Goal: Transaction & Acquisition: Purchase product/service

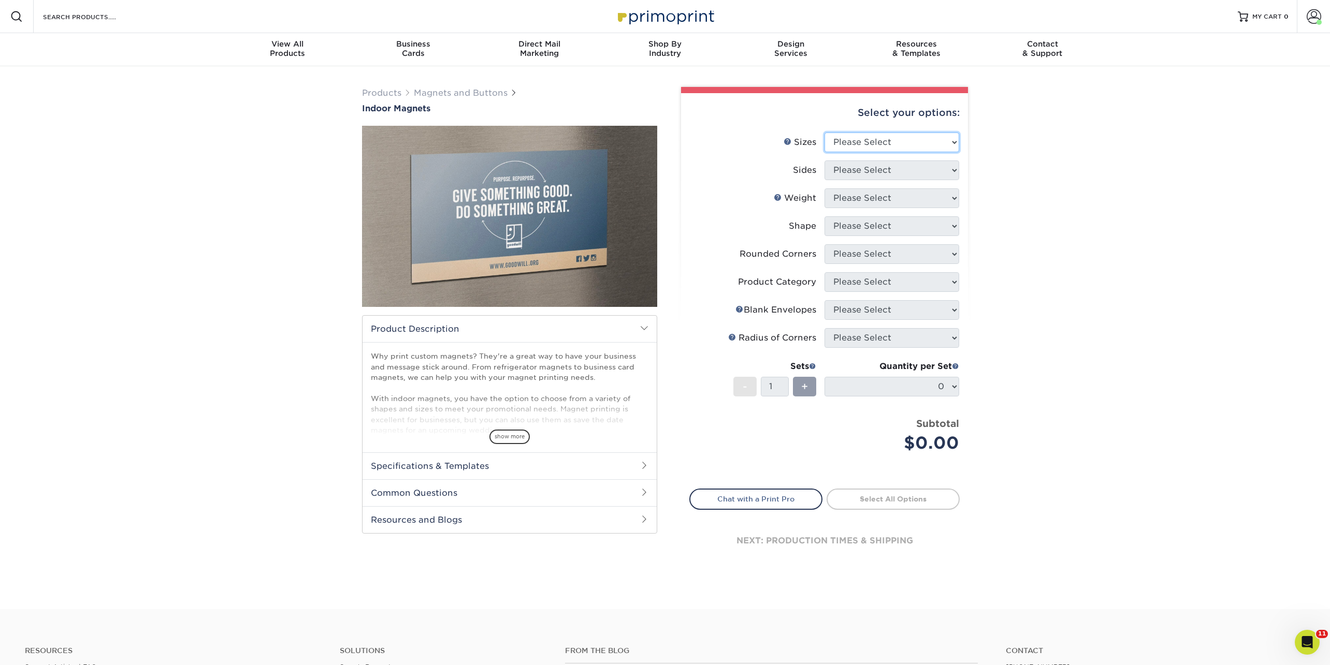
click at [868, 139] on select "Please Select 2" x 3.5" 2.5" x 3.5" 3" x 4" 3.5" x 8.5" 4" x 6" 4" x 7" 4" x 8"…" at bounding box center [891, 143] width 135 height 20
select select "4.00x6.00"
click at [824, 133] on select "Please Select 2" x 3.5" 2.5" x 3.5" 3" x 4" 3.5" x 8.5" 4" x 6" 4" x 7" 4" x 8"…" at bounding box center [891, 143] width 135 height 20
click at [860, 144] on select "Please Select 2" x 3.5" 2.5" x 3.5" 3" x 4" 3.5" x 8.5" 4" x 6" 4" x 7" 4" x 8"…" at bounding box center [891, 143] width 135 height 20
select select "5.00x7.00"
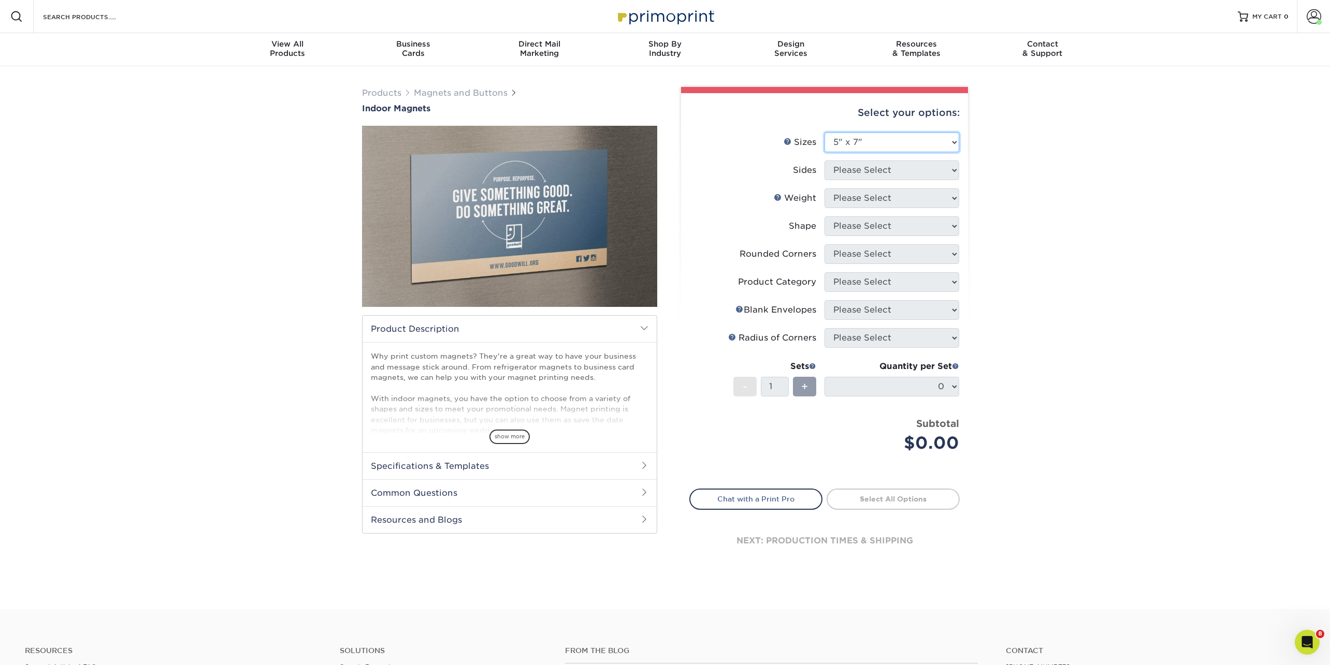
click at [824, 133] on select "Please Select 2" x 3.5" 2.5" x 3.5" 3" x 4" 3.5" x 8.5" 4" x 6" 4" x 7" 4" x 8"…" at bounding box center [891, 143] width 135 height 20
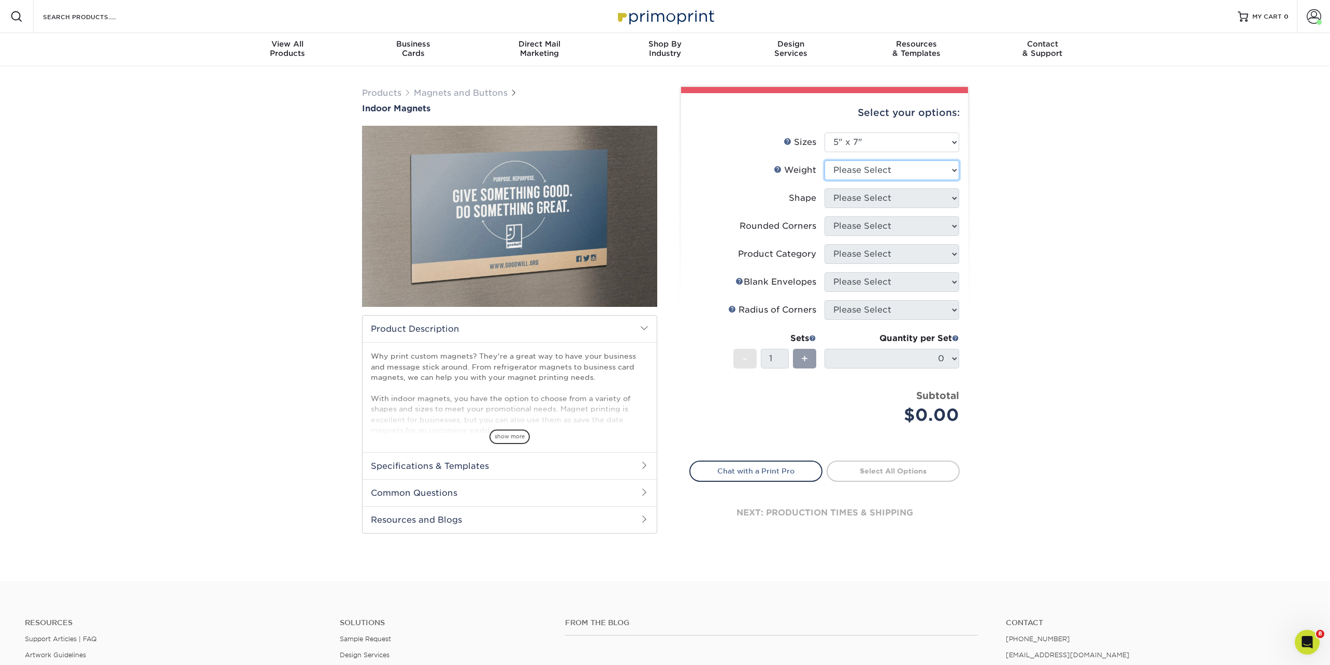
click at [855, 163] on select "Please Select MAGNET" at bounding box center [891, 171] width 135 height 20
select select "MAGNET"
click at [824, 161] on select "Please Select MAGNET" at bounding box center [891, 171] width 135 height 20
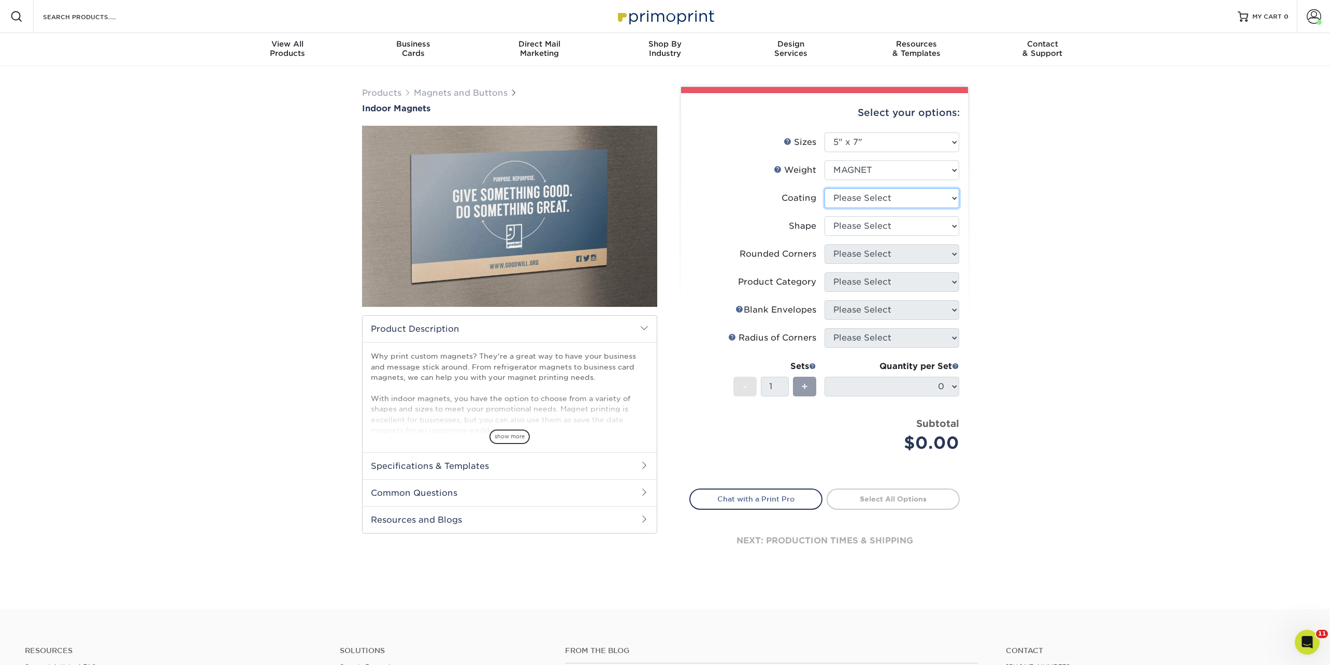
click at [851, 198] on select at bounding box center [891, 198] width 135 height 20
select select "3e7618de-abca-4bda-9f97-8b9129e913d8"
click at [824, 188] on select at bounding box center [891, 198] width 135 height 20
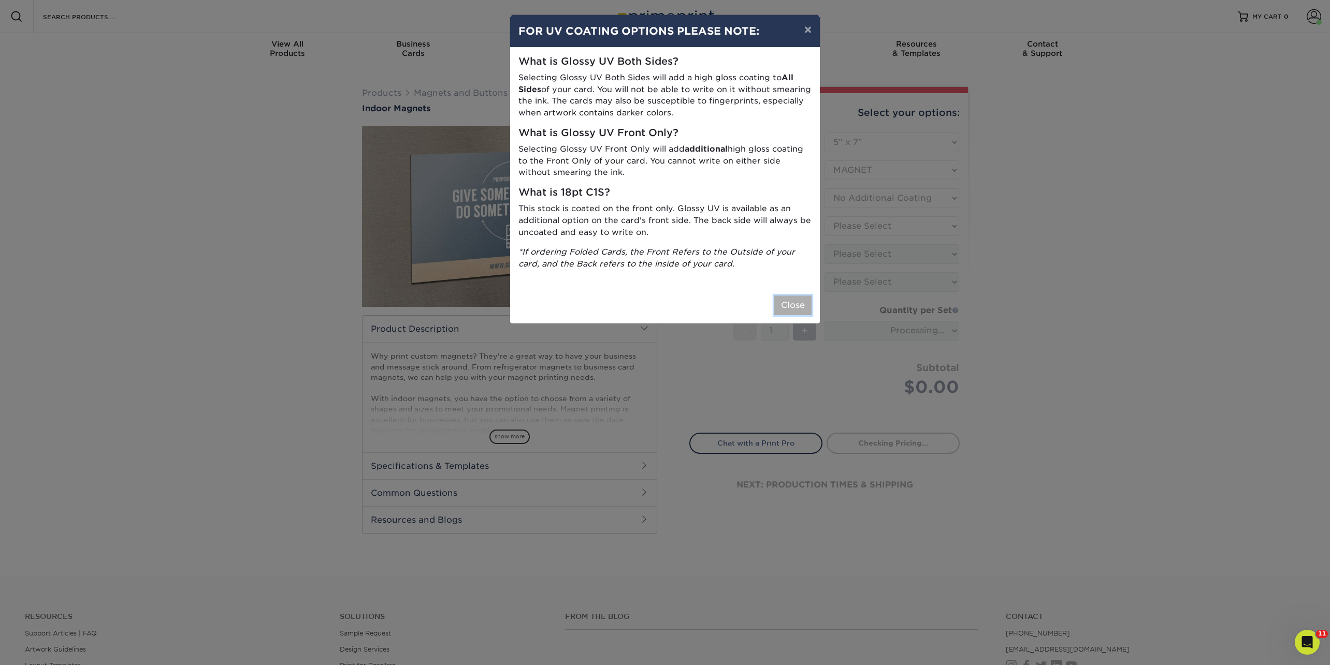
click at [796, 300] on button "Close" at bounding box center [792, 306] width 37 height 20
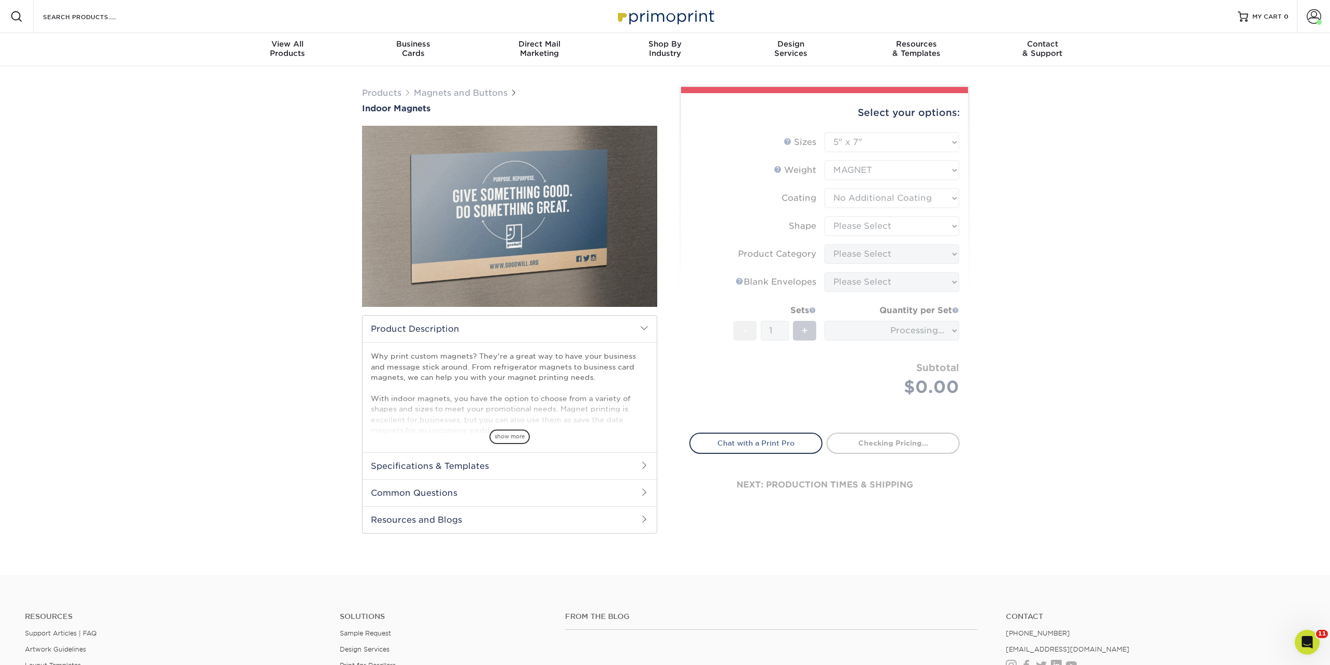
type input "ba0b825c-bf40-451d-92b6-a0b8edcb26af"
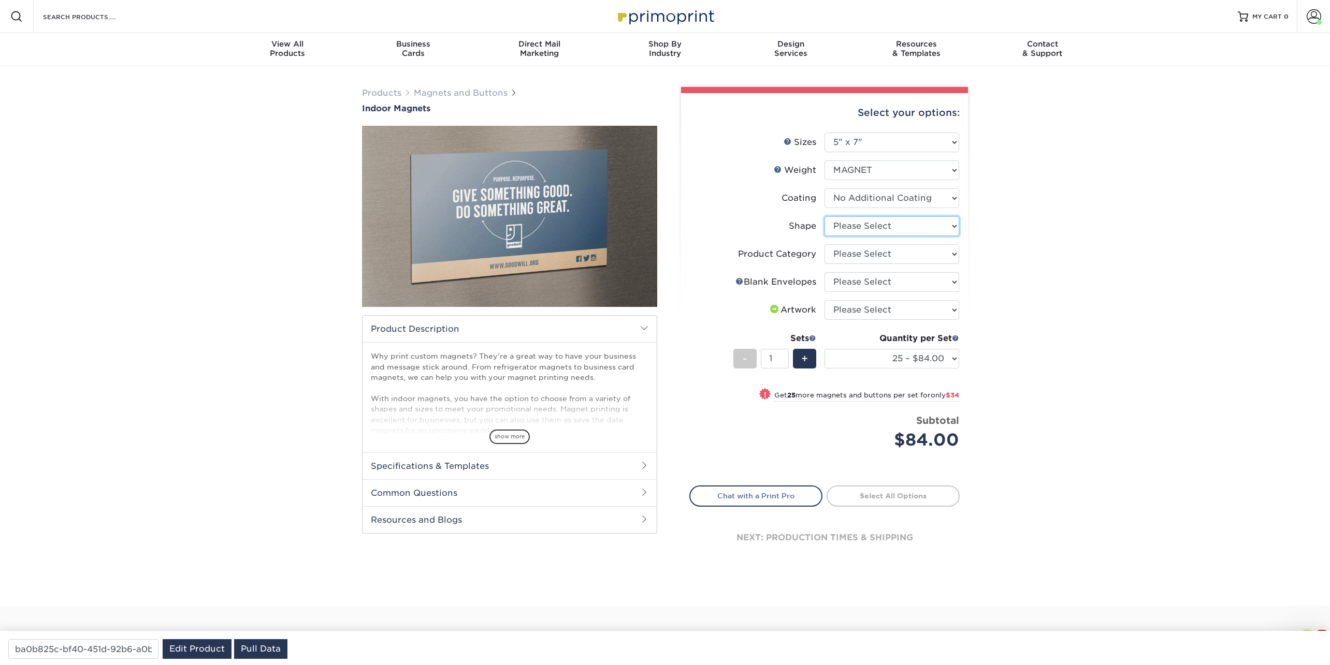
click at [867, 228] on select "Please Select Standard" at bounding box center [891, 226] width 135 height 20
select select "standard"
click at [824, 216] on select "Please Select Standard" at bounding box center [891, 226] width 135 height 20
click at [869, 251] on select "Please Select Announcement Magnets" at bounding box center [891, 254] width 135 height 20
select select "d49b6381-ea4f-4327-bc76-99beb740417d"
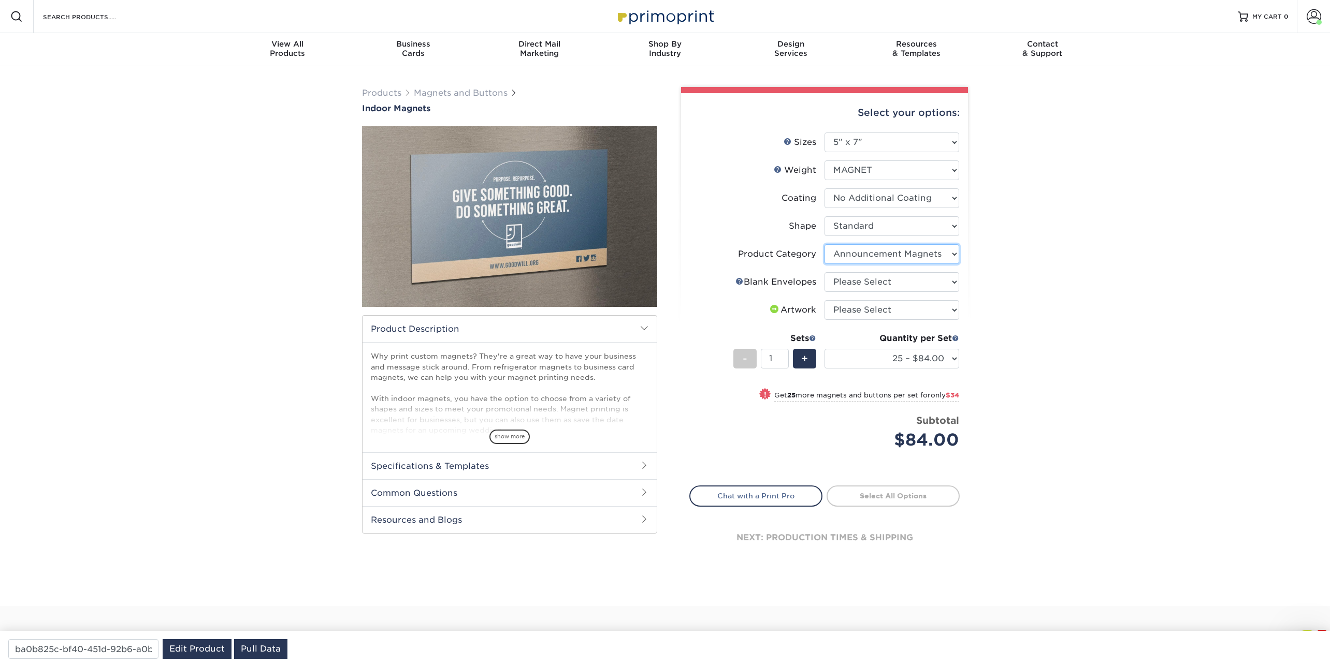
click at [824, 244] on select "Please Select Announcement Magnets" at bounding box center [891, 254] width 135 height 20
click at [860, 283] on select "Please Select No Blank Envelopes Yes 200 Envelopes A7 Yes 25 Envelopes A7 Yes 5…" at bounding box center [891, 282] width 135 height 20
select select "74065335-fb3f-4918-89da-4c0972d53e03"
click at [824, 272] on select "Please Select No Blank Envelopes Yes 200 Envelopes A7 Yes 25 Envelopes A7 Yes 5…" at bounding box center [891, 282] width 135 height 20
click at [859, 304] on select "Please Select I will upload files I need a design - $50" at bounding box center [891, 310] width 135 height 20
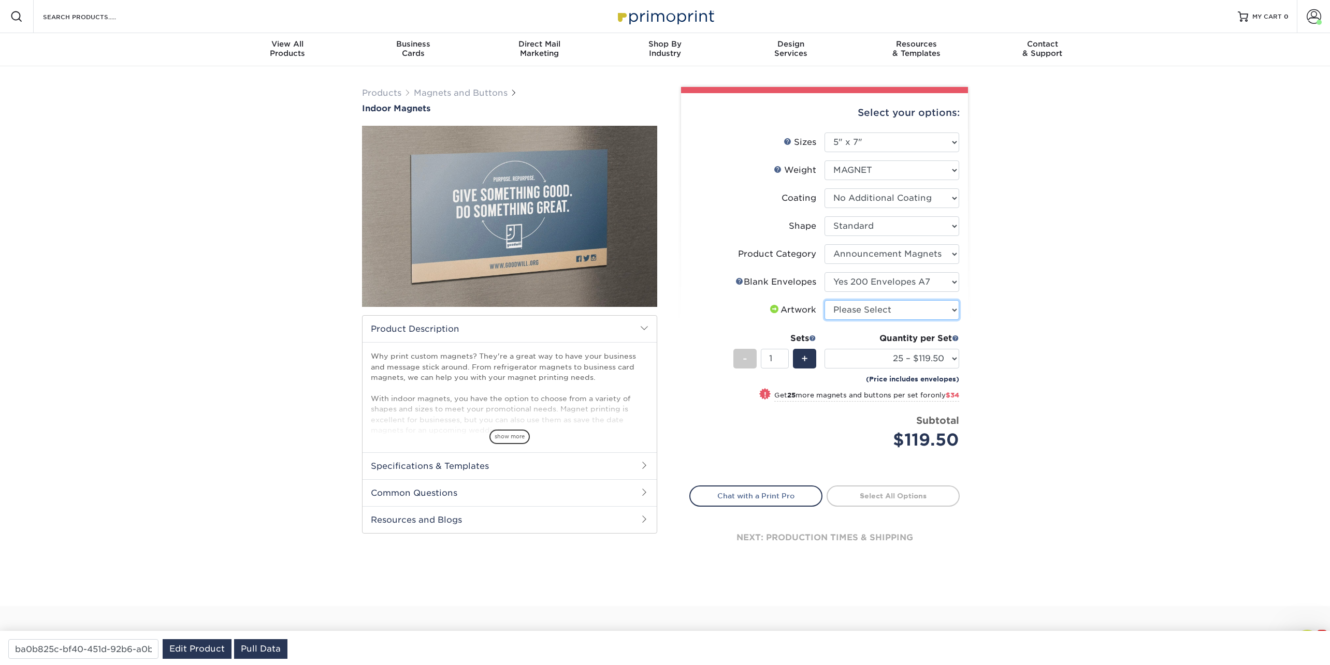
select select "upload"
click at [824, 300] on select "Please Select I will upload files I need a design - $50" at bounding box center [891, 310] width 135 height 20
click at [892, 494] on link "Proceed to Shipping" at bounding box center [892, 495] width 133 height 19
type input "Set 1"
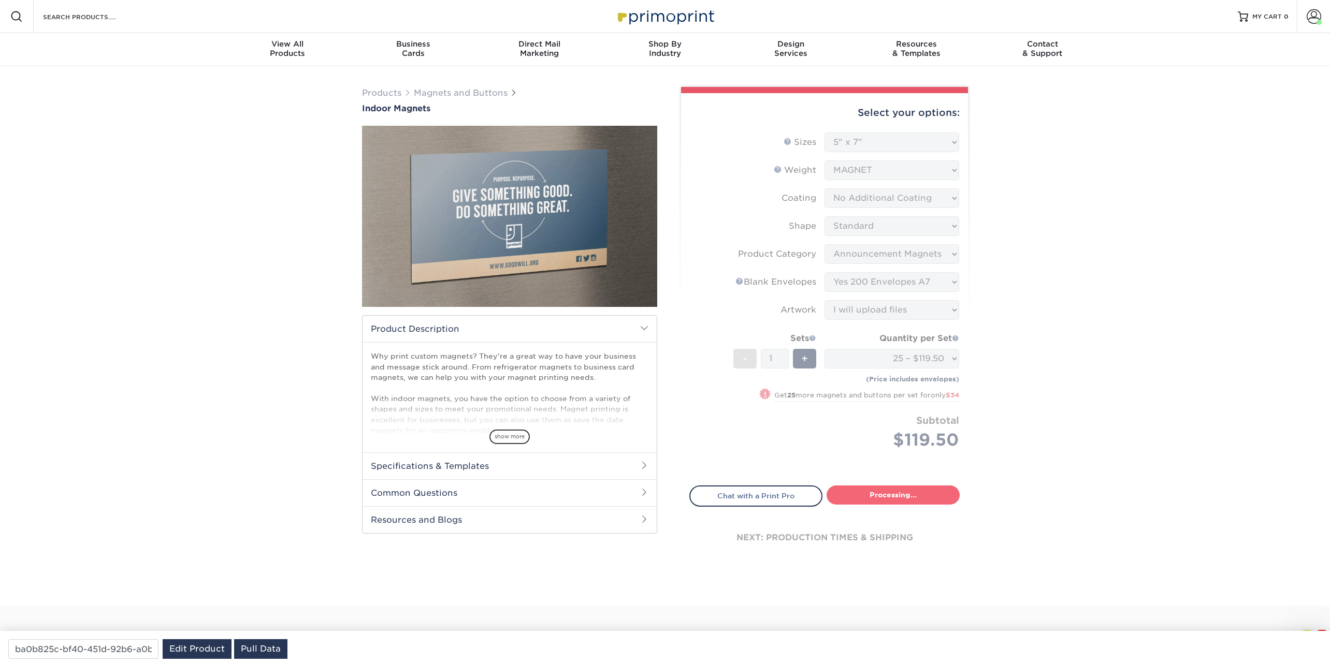
select select "716a3dfa-961b-4ff6-84a3-1e5e1108e522"
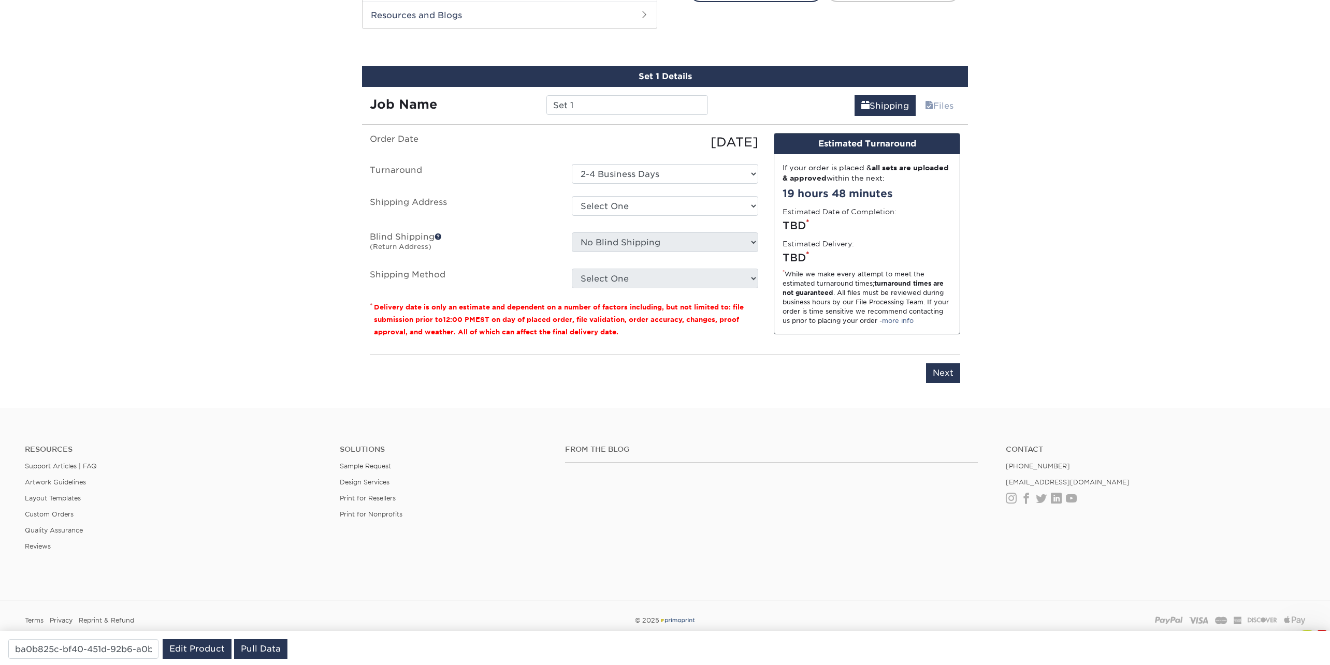
scroll to position [513, 0]
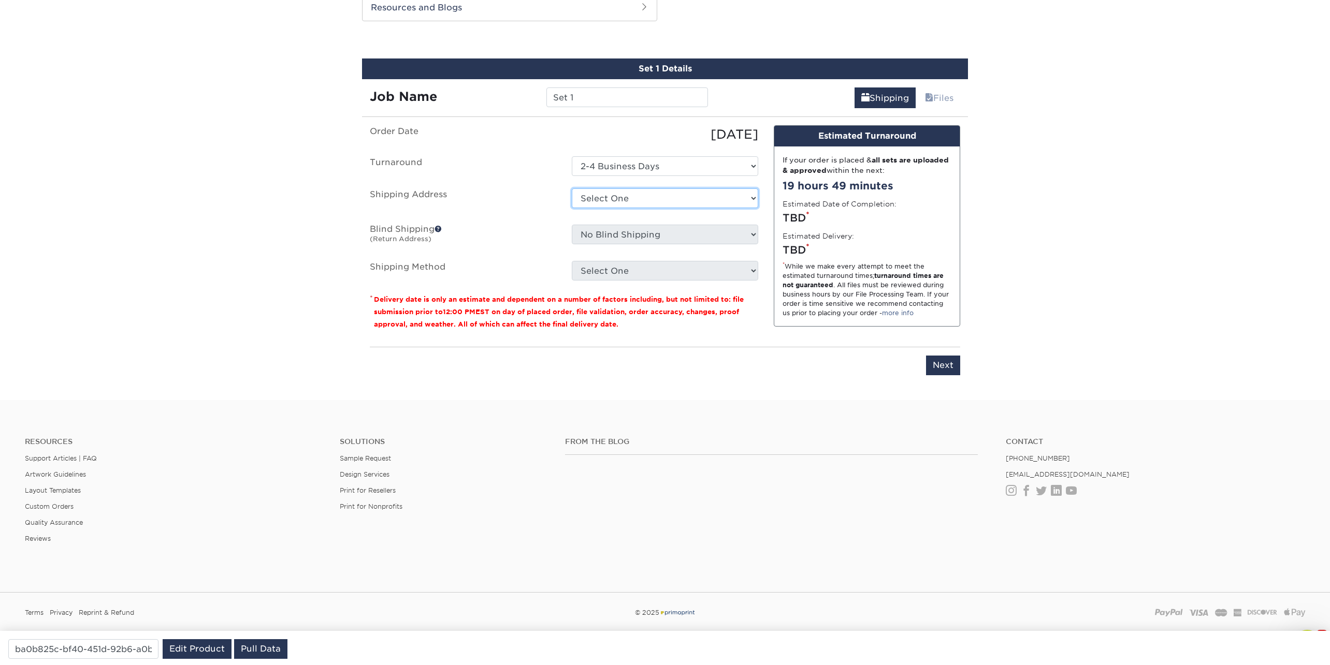
click at [649, 195] on select "Select One CODA Primoprint - Jen Xhenis Levack + Add New Address" at bounding box center [665, 198] width 186 height 20
select select "280594"
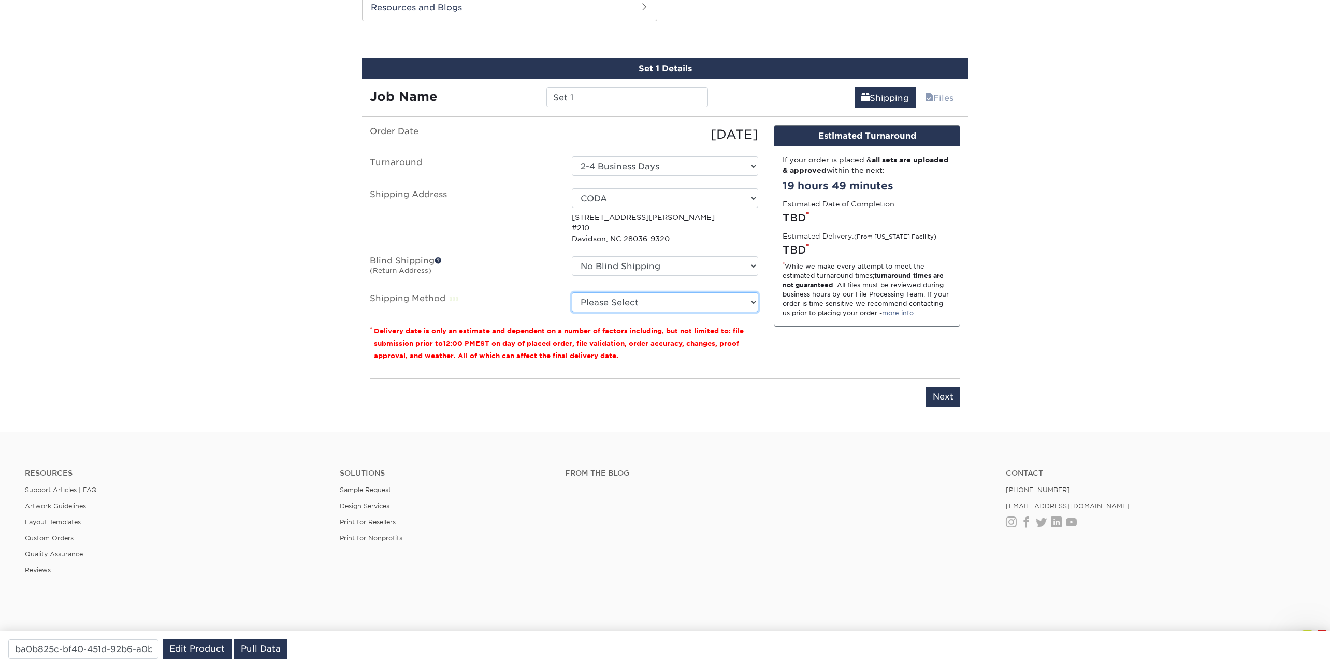
click at [607, 301] on select "Please Select Ground Shipping (+$16.02) 3 Day Shipping Service (+$25.91) 2 Day …" at bounding box center [665, 303] width 186 height 20
select select "03"
click at [572, 293] on select "Please Select Ground Shipping (+$16.02) 3 Day Shipping Service (+$25.91) 2 Day …" at bounding box center [665, 303] width 186 height 20
click at [946, 396] on input "Next" at bounding box center [943, 397] width 34 height 20
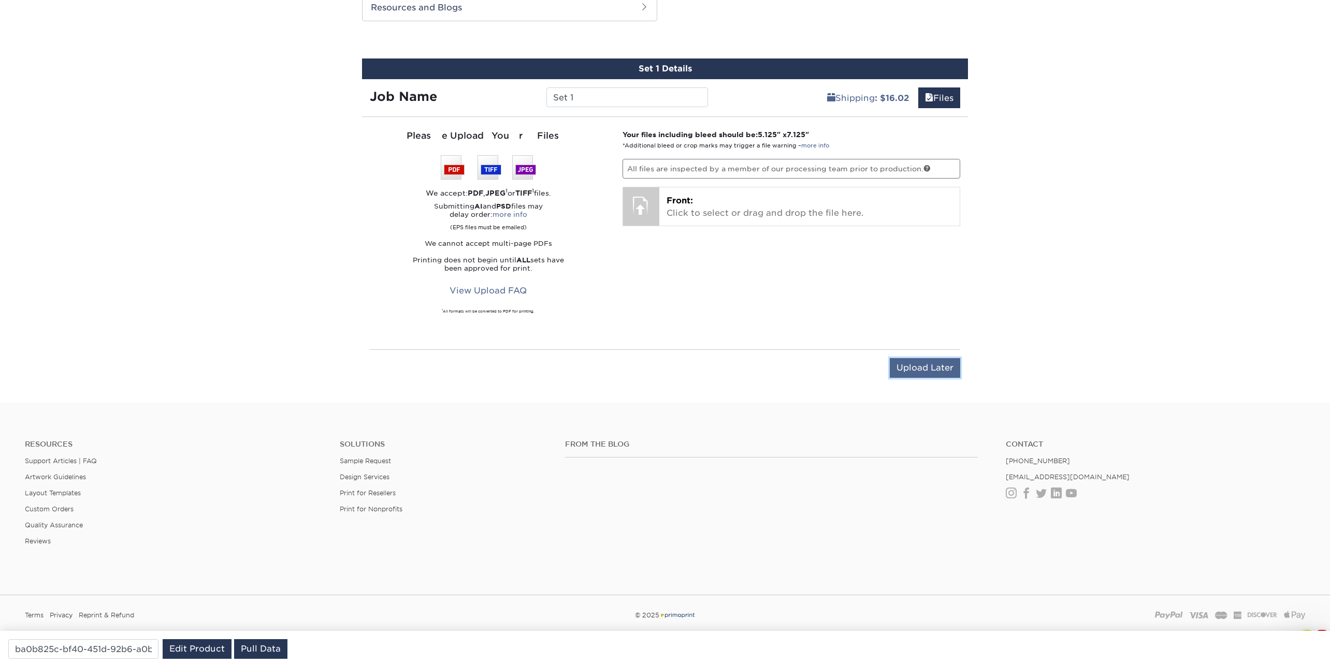
click at [913, 364] on input "Upload Later" at bounding box center [924, 368] width 70 height 20
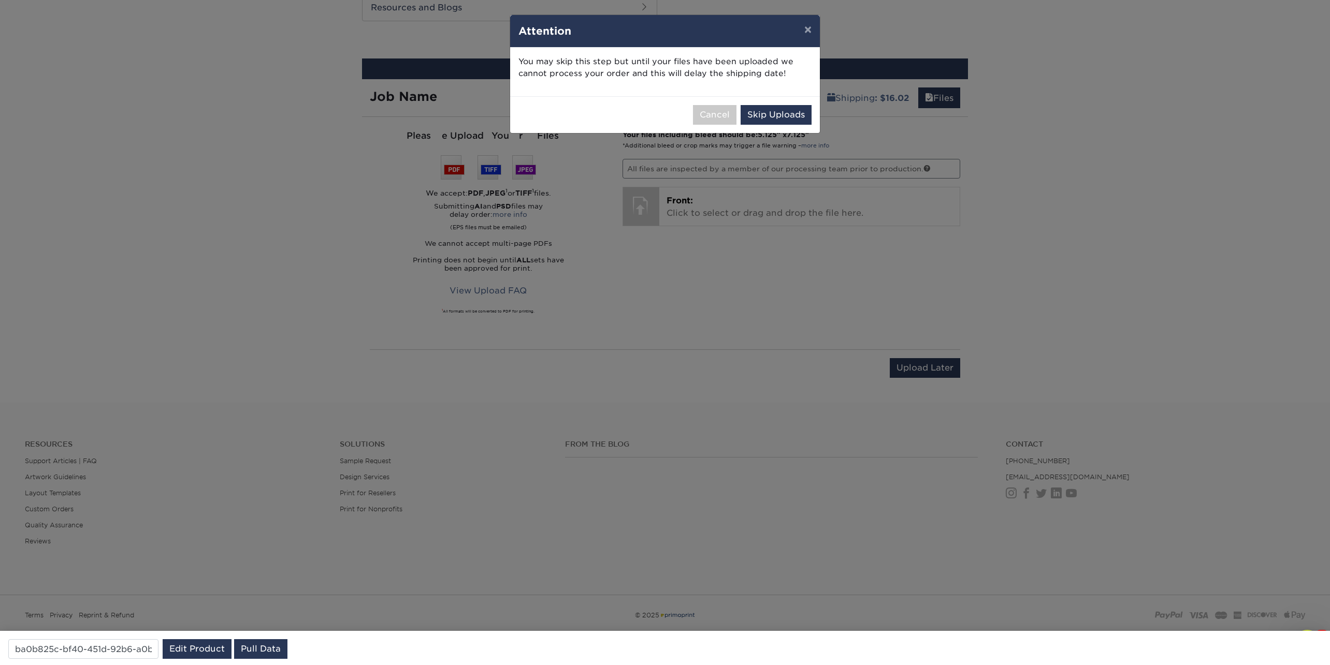
click at [807, 127] on div "Cancel Skip Uploads" at bounding box center [665, 114] width 310 height 37
click at [796, 120] on button "Skip Uploads" at bounding box center [775, 115] width 71 height 20
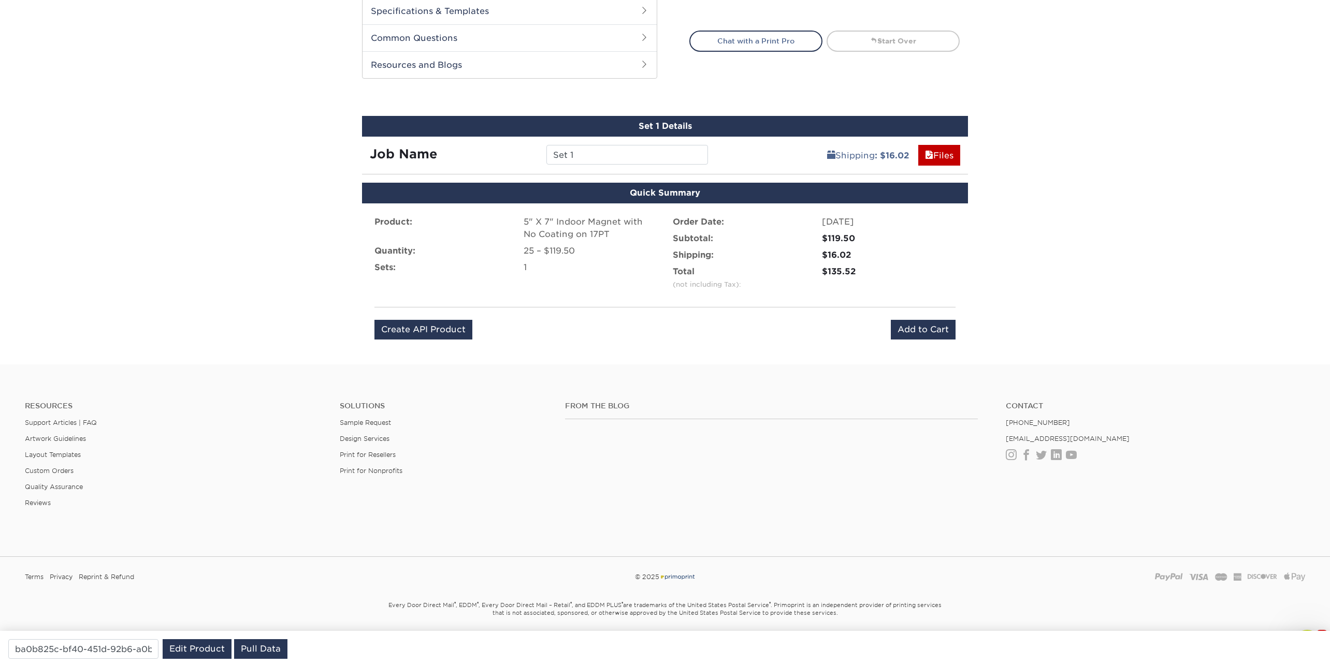
scroll to position [0, 0]
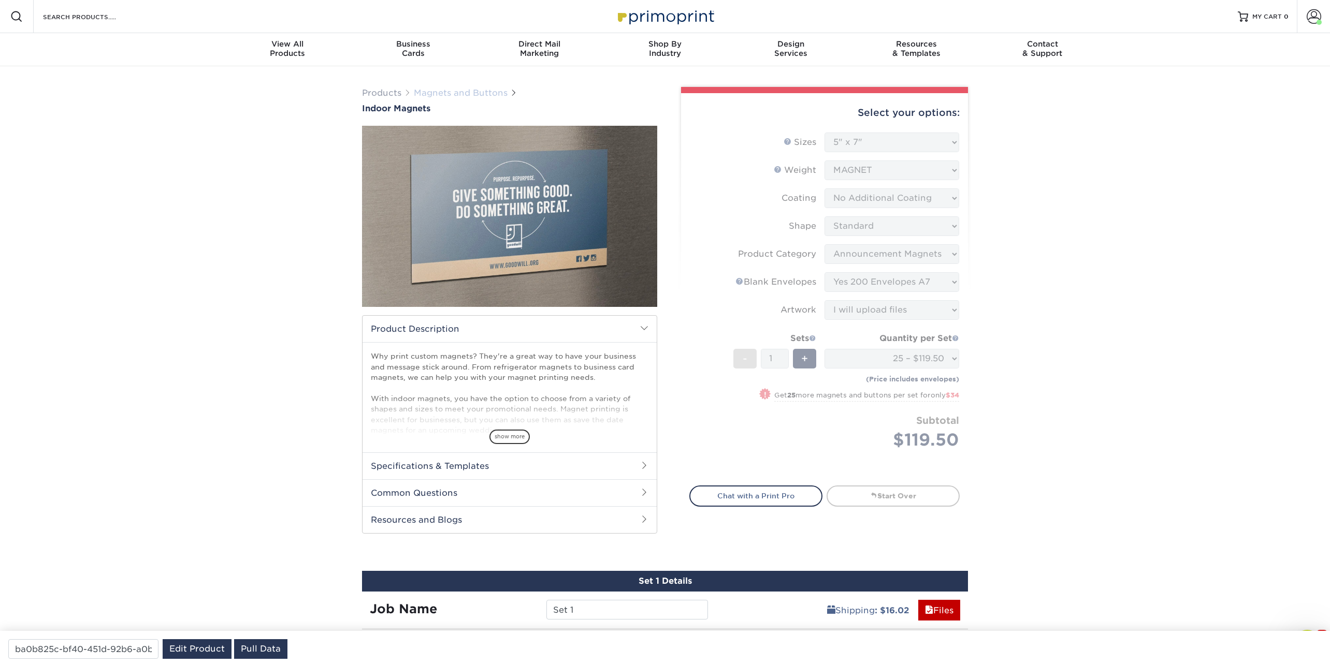
click at [475, 94] on link "Magnets and Buttons" at bounding box center [461, 93] width 94 height 10
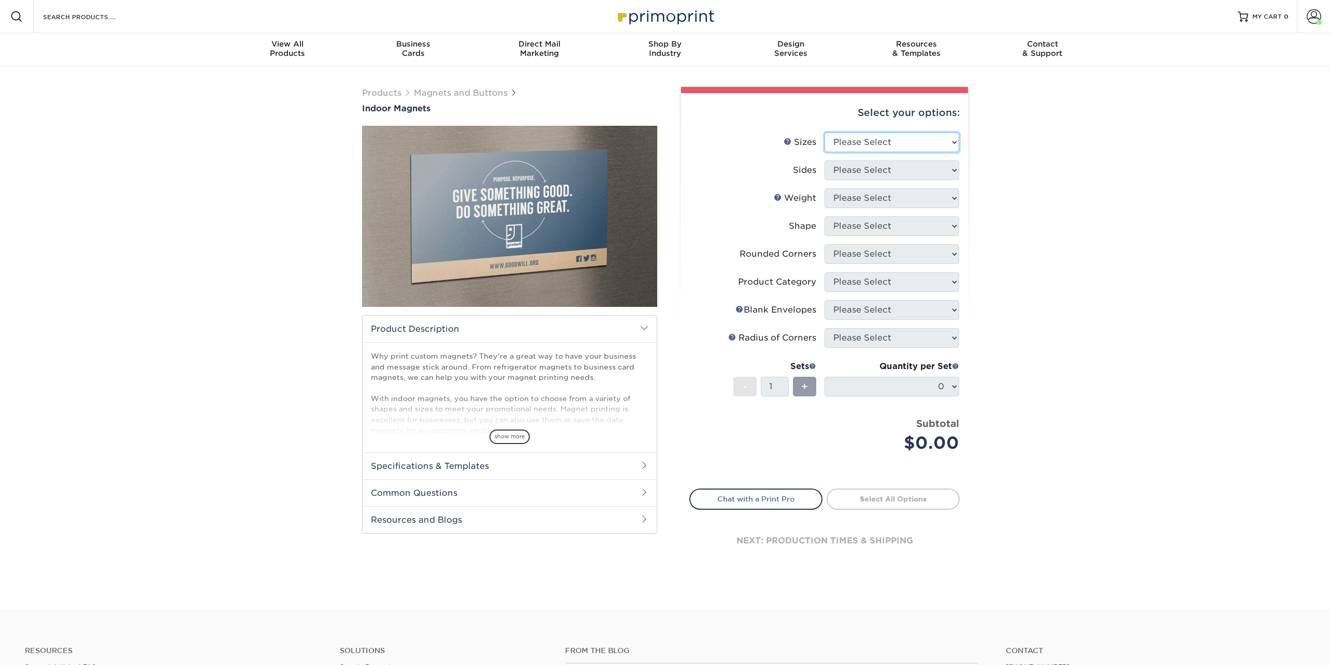
click at [948, 135] on select "Please Select 2" x 3.5" 2.5" x 3.5" 3" x 4" 3.5" x 8.5" 4" x 6" 4" x 7" 4" x 8"…" at bounding box center [891, 143] width 135 height 20
select select "5.00x7.00"
click at [824, 133] on select "Please Select 2" x 3.5" 2.5" x 3.5" 3" x 4" 3.5" x 8.5" 4" x 6" 4" x 7" 4" x 8"…" at bounding box center [891, 143] width 135 height 20
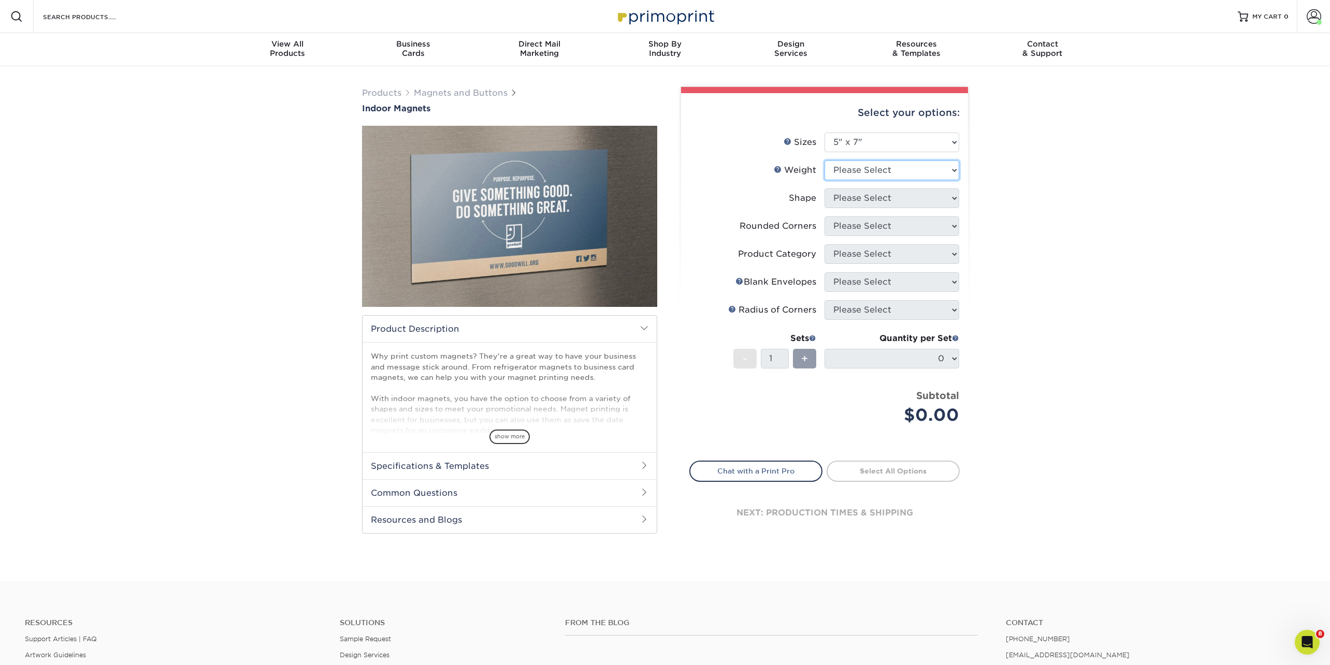
click at [849, 166] on select "Please Select MAGNET" at bounding box center [891, 171] width 135 height 20
select select "MAGNET"
click at [824, 161] on select "Please Select MAGNET" at bounding box center [891, 171] width 135 height 20
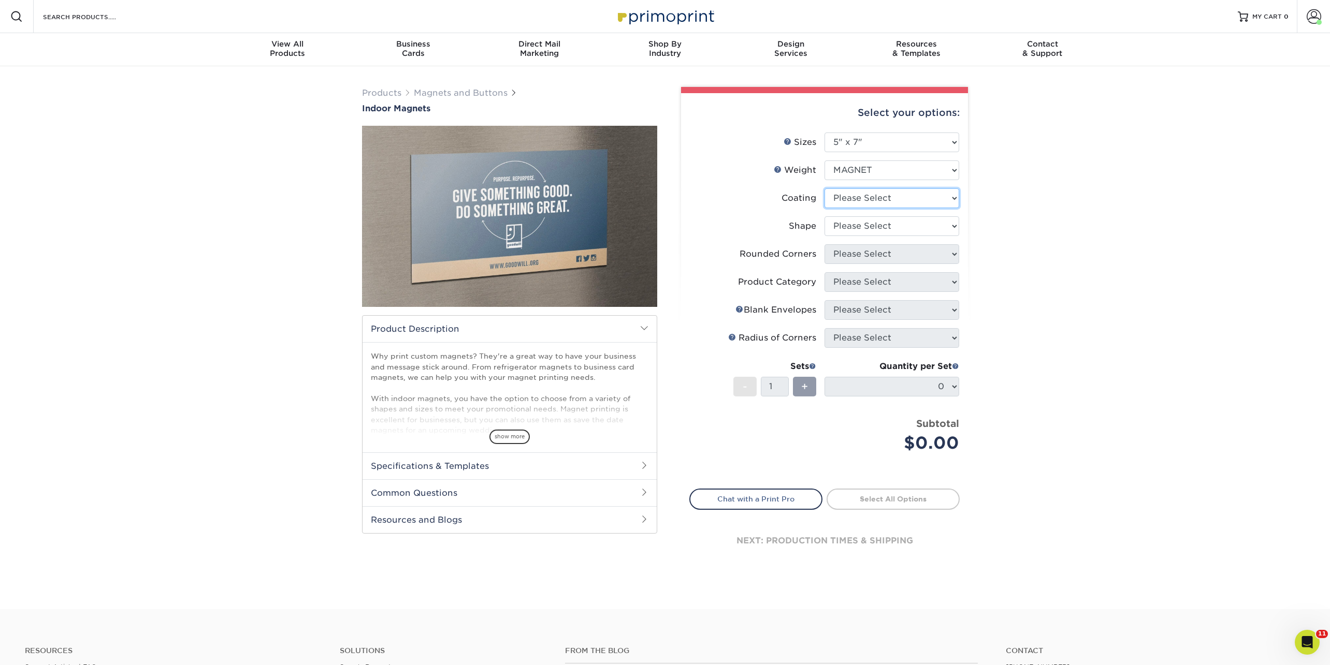
click at [845, 200] on select at bounding box center [891, 198] width 135 height 20
select select "1e8116af-acfc-44b1-83dc-8181aa338834"
click at [824, 188] on select at bounding box center [891, 198] width 135 height 20
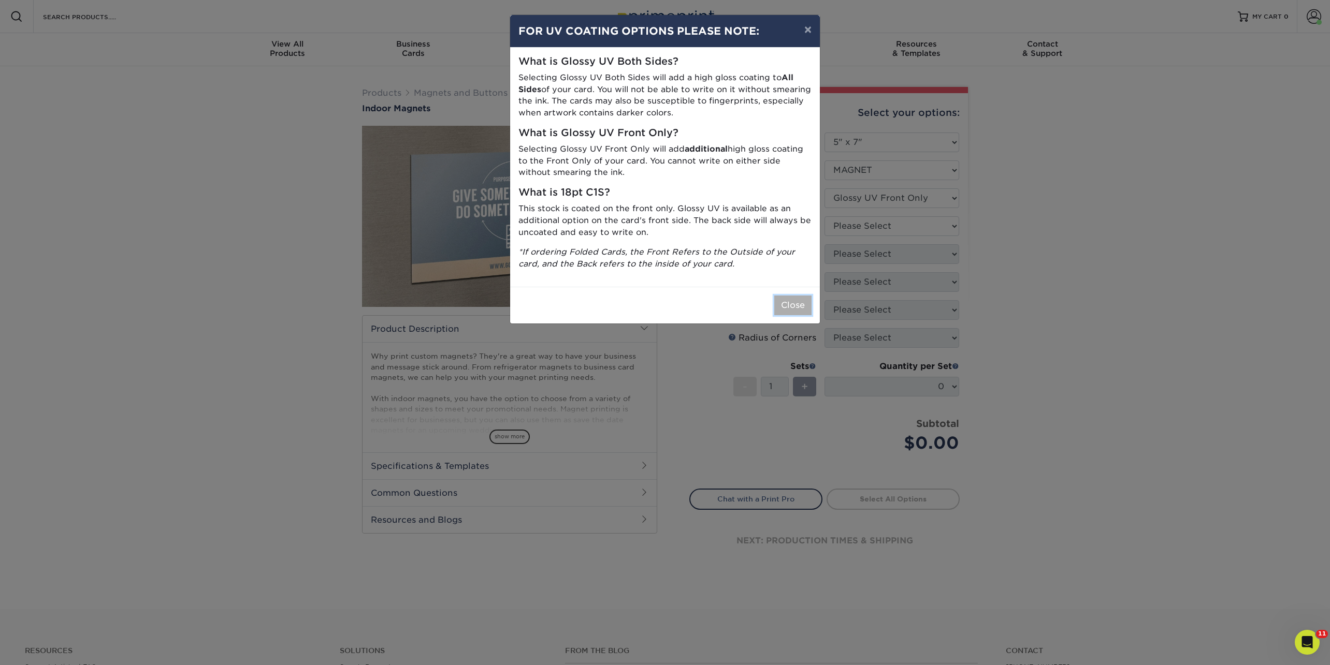
click at [788, 309] on button "Close" at bounding box center [792, 306] width 37 height 20
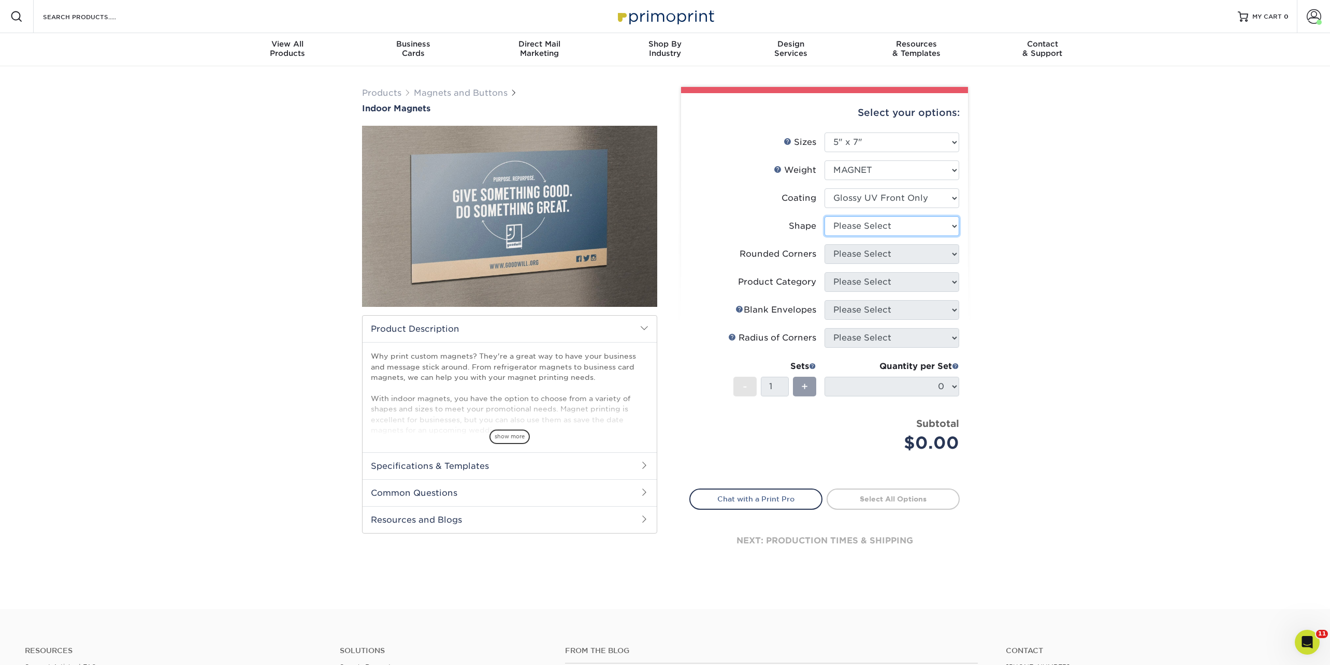
click at [849, 228] on select "Please Select Standard" at bounding box center [891, 226] width 135 height 20
select select "standard"
click at [824, 216] on select "Please Select Standard" at bounding box center [891, 226] width 135 height 20
click at [852, 257] on select "Please Select Yes - Round 4 Corners No" at bounding box center [891, 254] width 135 height 20
click at [824, 244] on select "Please Select Yes - Round 4 Corners No" at bounding box center [891, 254] width 135 height 20
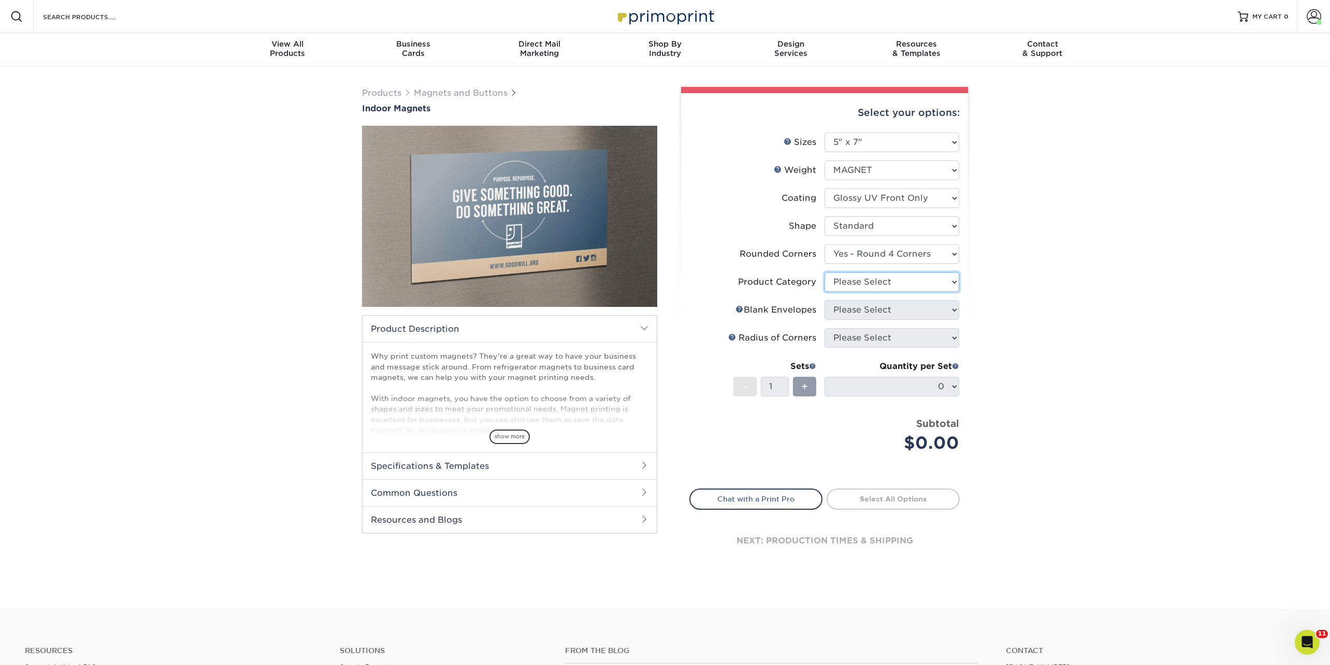
click at [849, 283] on select "Please Select" at bounding box center [891, 282] width 135 height 20
click at [824, 272] on select "Please Select" at bounding box center [891, 282] width 135 height 20
click at [854, 276] on select "Please Select" at bounding box center [891, 282] width 135 height 20
click at [824, 272] on select "Please Select" at bounding box center [891, 282] width 135 height 20
click at [1020, 291] on div "Products Magnets and Buttons Indoor Magnets" at bounding box center [665, 337] width 1330 height 543
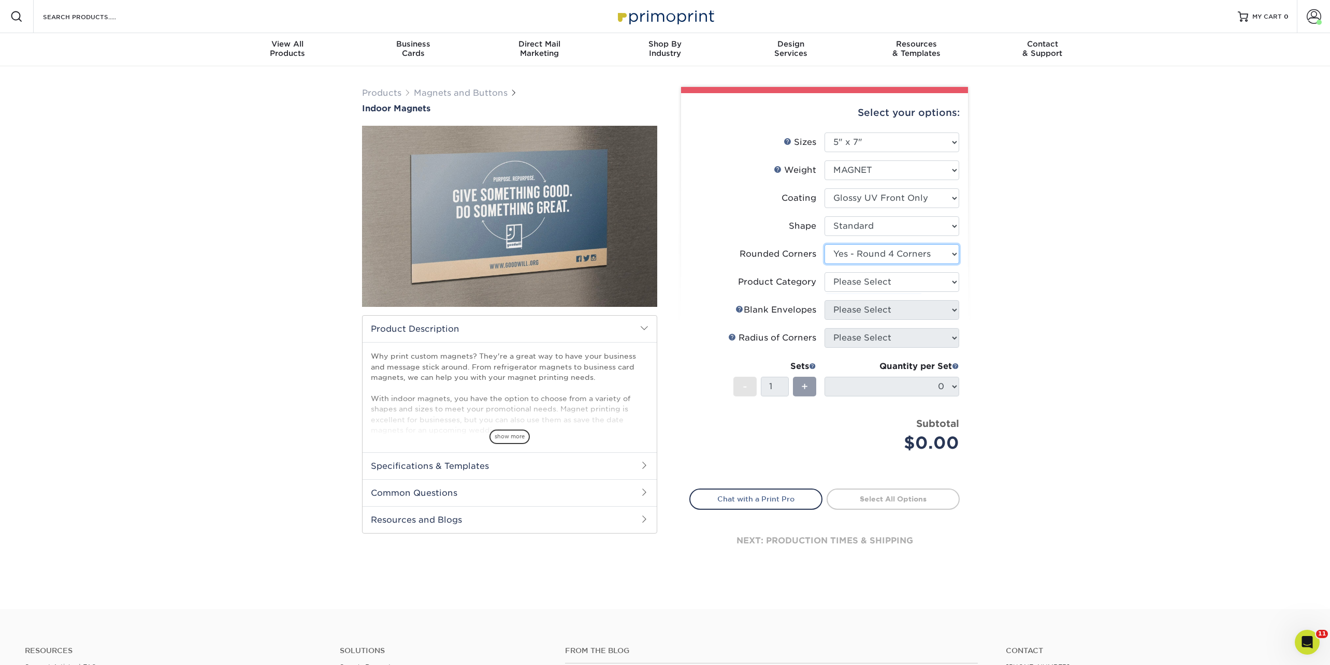
click at [932, 254] on select "Please Select Yes - Round 4 Corners No" at bounding box center [891, 254] width 135 height 20
select select "0"
click at [824, 244] on select "Please Select Yes - Round 4 Corners No" at bounding box center [891, 254] width 135 height 20
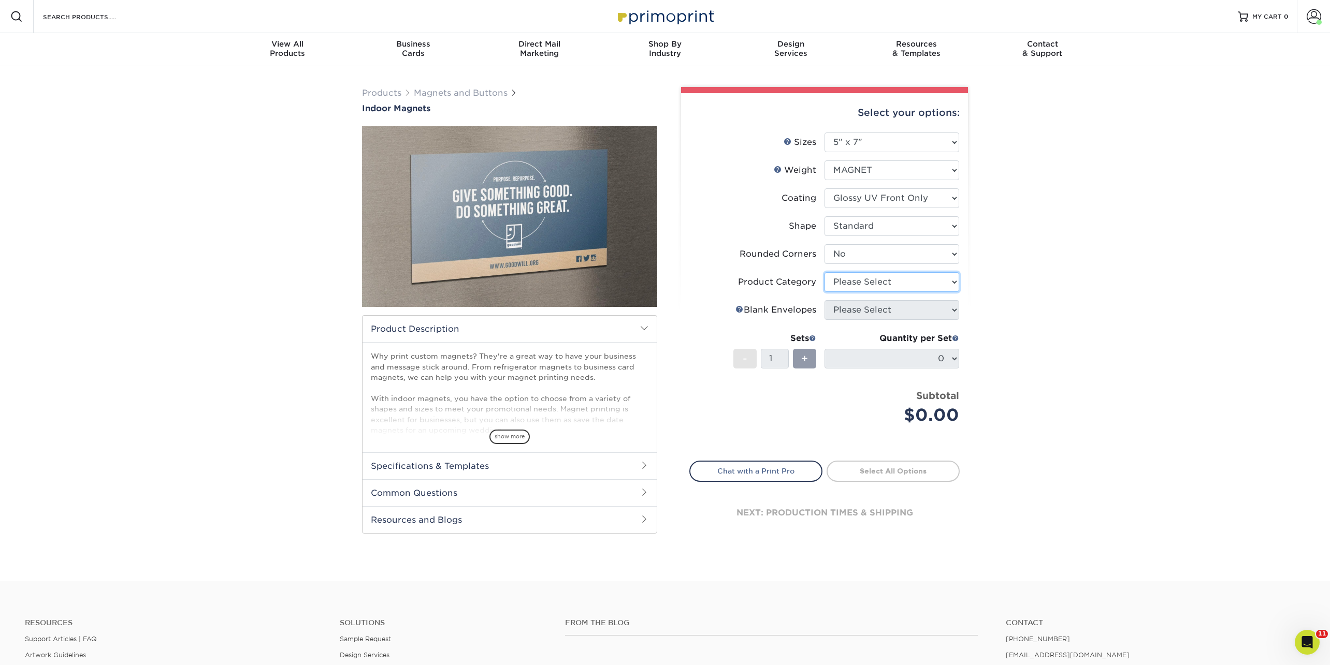
click at [873, 282] on select "Please Select" at bounding box center [891, 282] width 135 height 20
click at [824, 272] on select "Please Select" at bounding box center [891, 282] width 135 height 20
click at [1077, 297] on div "Products Magnets and Buttons Indoor Magnets" at bounding box center [665, 323] width 1330 height 515
click at [845, 218] on select "Please Select Standard" at bounding box center [891, 226] width 135 height 20
click at [824, 216] on select "Please Select Standard" at bounding box center [891, 226] width 135 height 20
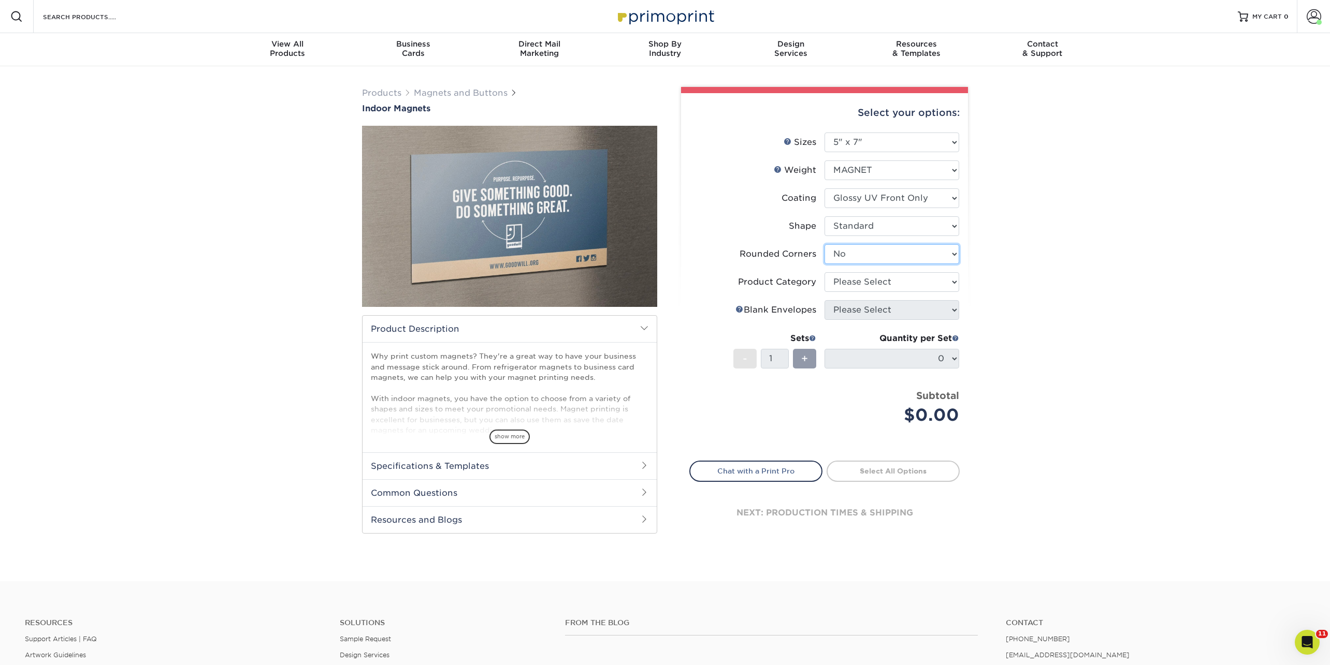
click at [846, 251] on select "Please Select Yes - Round 4 Corners No" at bounding box center [891, 254] width 135 height 20
click at [824, 244] on select "Please Select Yes - Round 4 Corners No" at bounding box center [891, 254] width 135 height 20
click at [847, 280] on select "Please Select" at bounding box center [891, 282] width 135 height 20
click at [824, 272] on select "Please Select" at bounding box center [891, 282] width 135 height 20
click at [844, 285] on select "Please Select" at bounding box center [891, 282] width 135 height 20
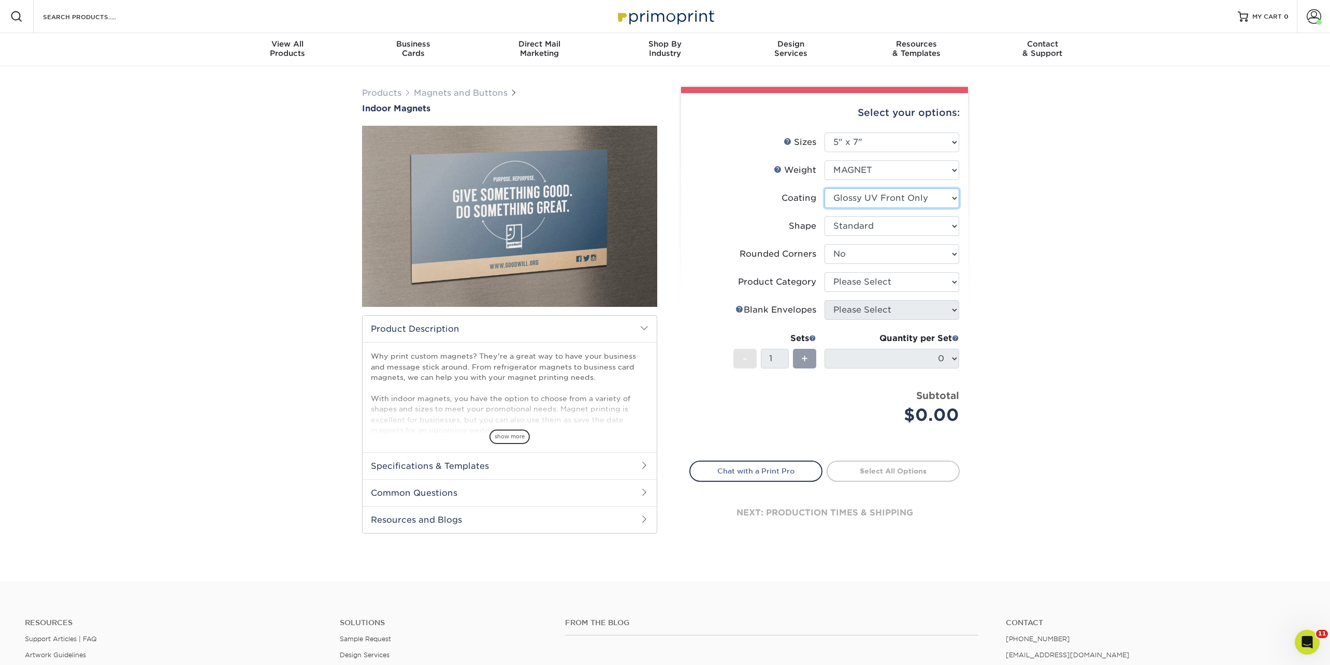
click at [879, 198] on select at bounding box center [891, 198] width 135 height 20
select select "3e7618de-abca-4bda-9f97-8b9129e913d8"
click at [824, 188] on select at bounding box center [891, 198] width 135 height 20
select select "-1"
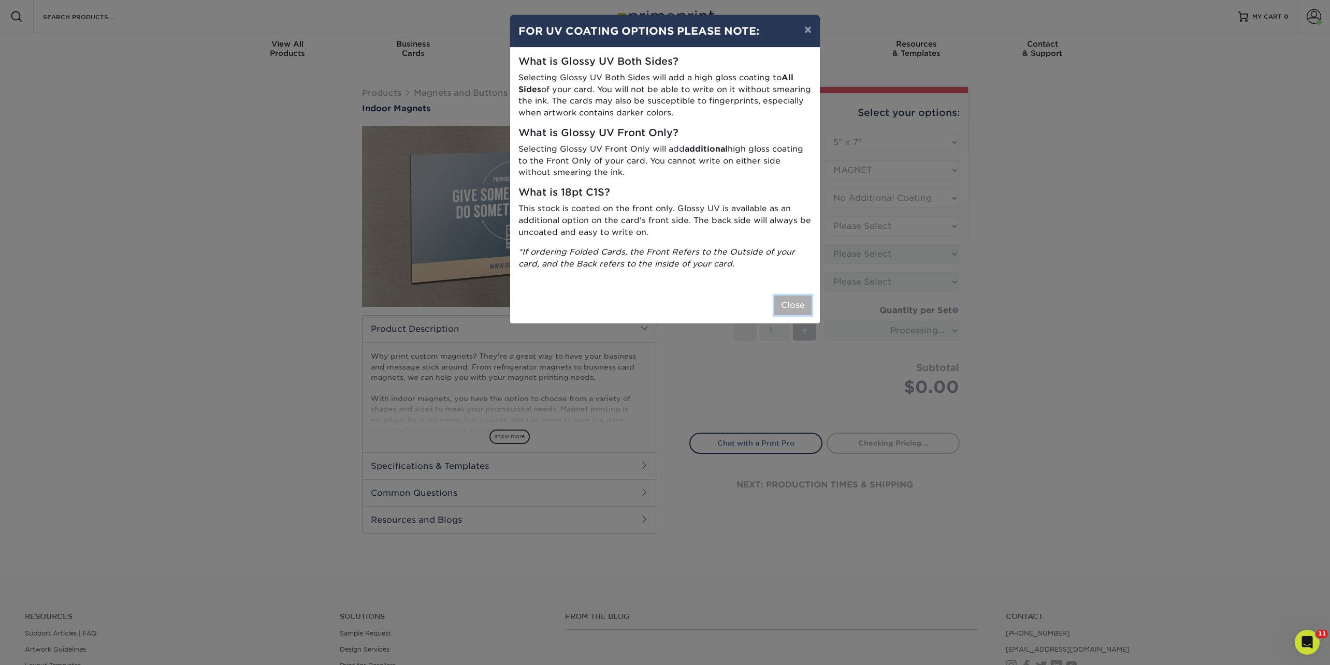
click at [787, 298] on button "Close" at bounding box center [792, 306] width 37 height 20
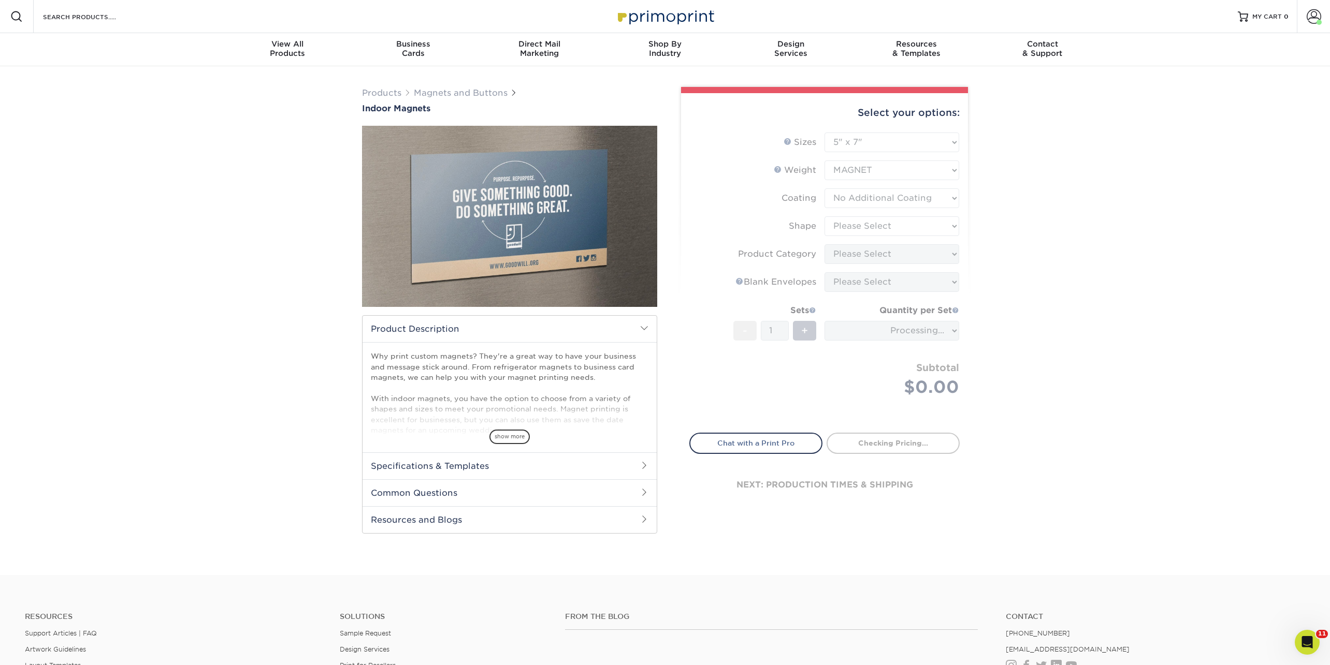
type input "ba0b825c-bf40-451d-92b6-a0b8edcb26af"
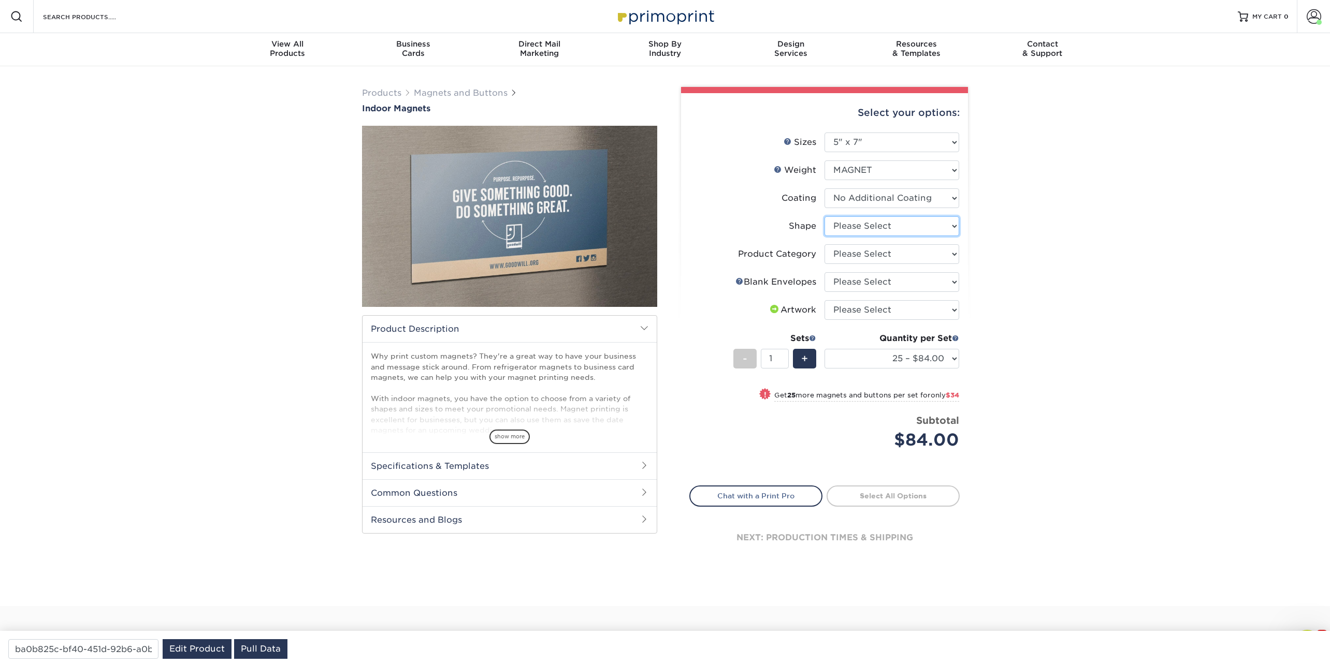
click at [910, 224] on select "Please Select Standard" at bounding box center [891, 226] width 135 height 20
select select "standard"
click at [824, 216] on select "Please Select Standard" at bounding box center [891, 226] width 135 height 20
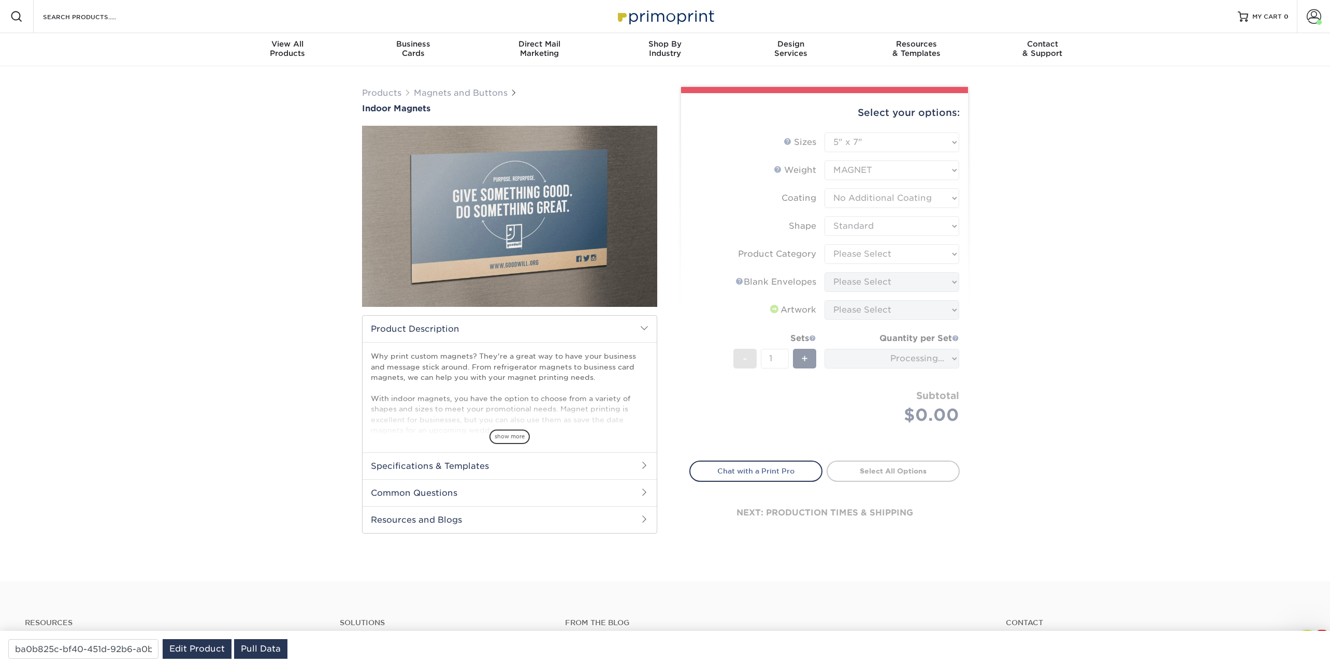
click at [878, 252] on form "Sizes Help Sizes Please Select 2" x 3.5" 2.5" x 3.5" 3" x 4" 3.5" x 8.5" 4" x 6…" at bounding box center [824, 291] width 270 height 316
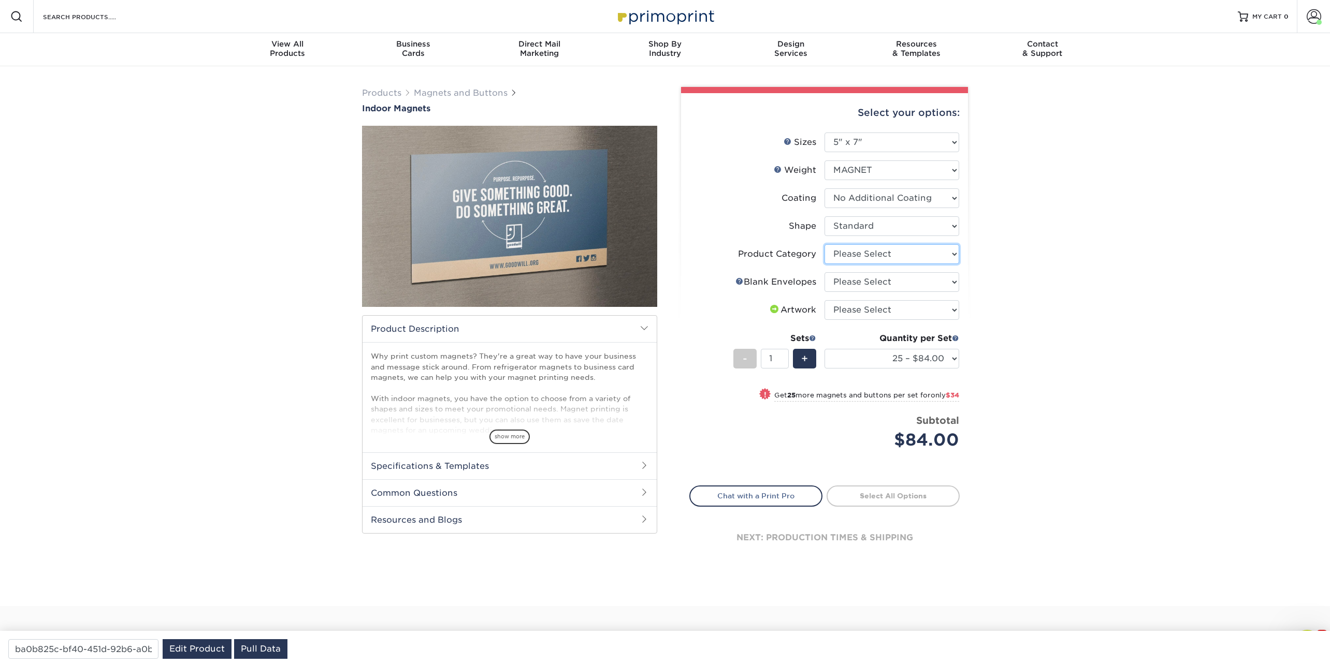
click at [878, 252] on select "Please Select Announcement Magnets" at bounding box center [891, 254] width 135 height 20
select select "d49b6381-ea4f-4327-bc76-99beb740417d"
click at [824, 244] on select "Please Select Announcement Magnets" at bounding box center [891, 254] width 135 height 20
click at [867, 285] on select "Please Select No Blank Envelopes Yes 200 Envelopes A7 Yes 25 Envelopes A7 Yes 5…" at bounding box center [891, 282] width 135 height 20
select select "74065335-fb3f-4918-89da-4c0972d53e03"
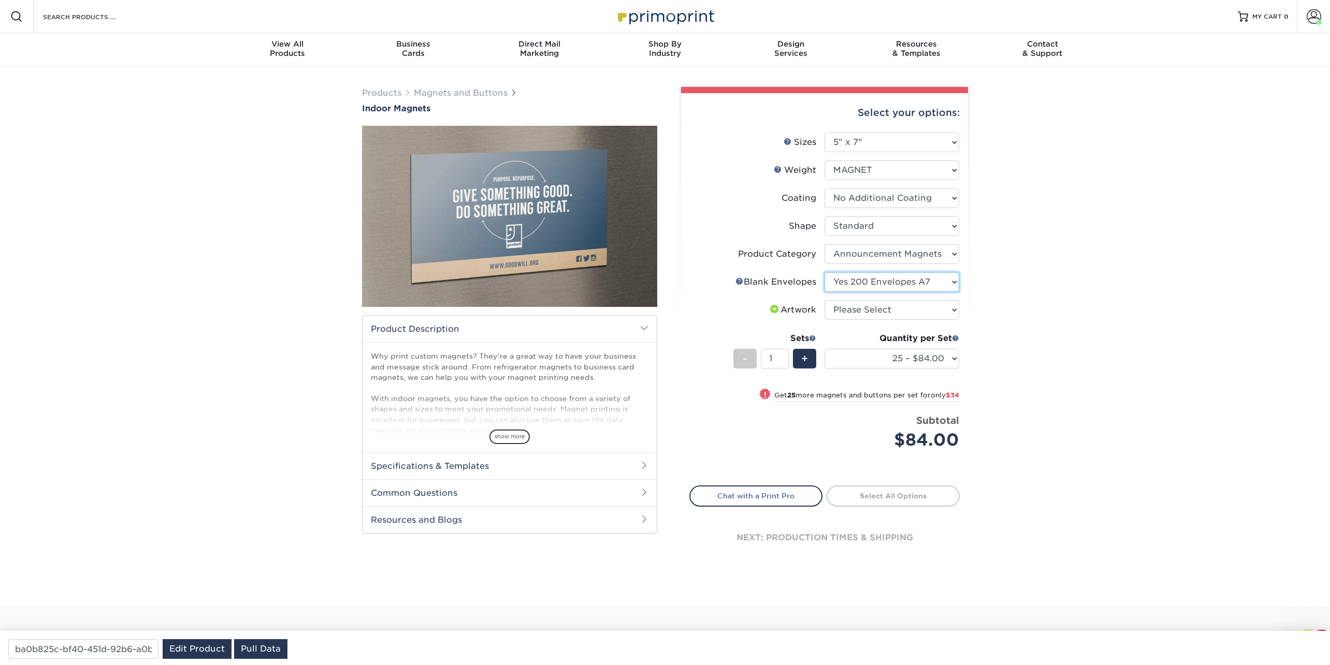
click at [824, 272] on select "Please Select No Blank Envelopes Yes 200 Envelopes A7 Yes 25 Envelopes A7 Yes 5…" at bounding box center [891, 282] width 135 height 20
click at [869, 312] on select "Please Select I will upload files I need a design - $50" at bounding box center [891, 310] width 135 height 20
select select "upload"
click at [824, 300] on select "Please Select I will upload files I need a design - $50" at bounding box center [891, 310] width 135 height 20
